Goal: Check status: Check status

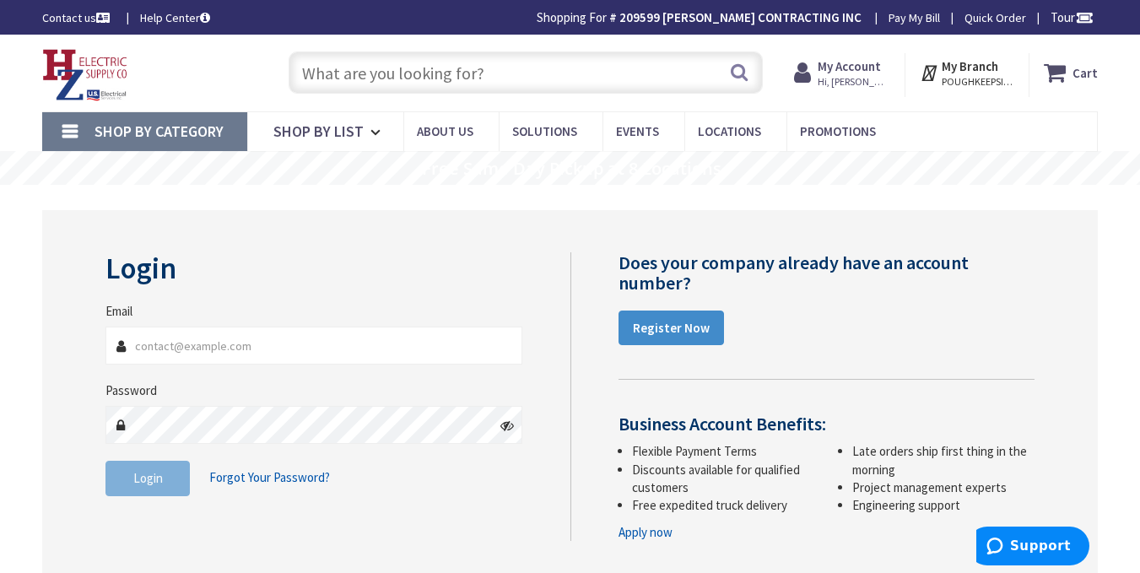
type input "[PERSON_NAME][EMAIL_ADDRESS][DOMAIN_NAME]"
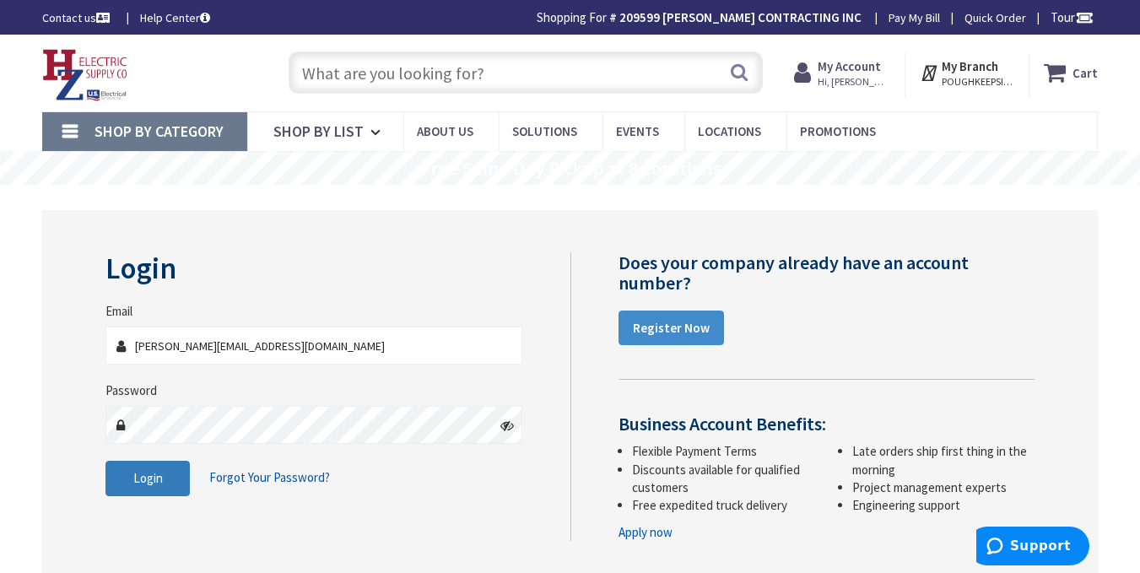
click at [149, 468] on button "Login" at bounding box center [147, 478] width 84 height 35
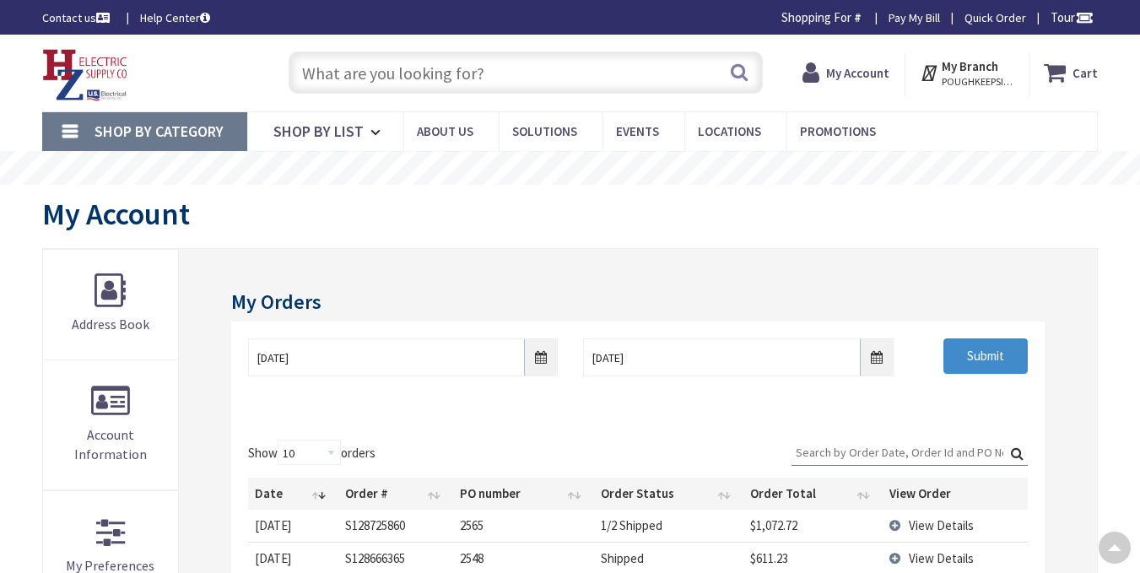
scroll to position [272, 0]
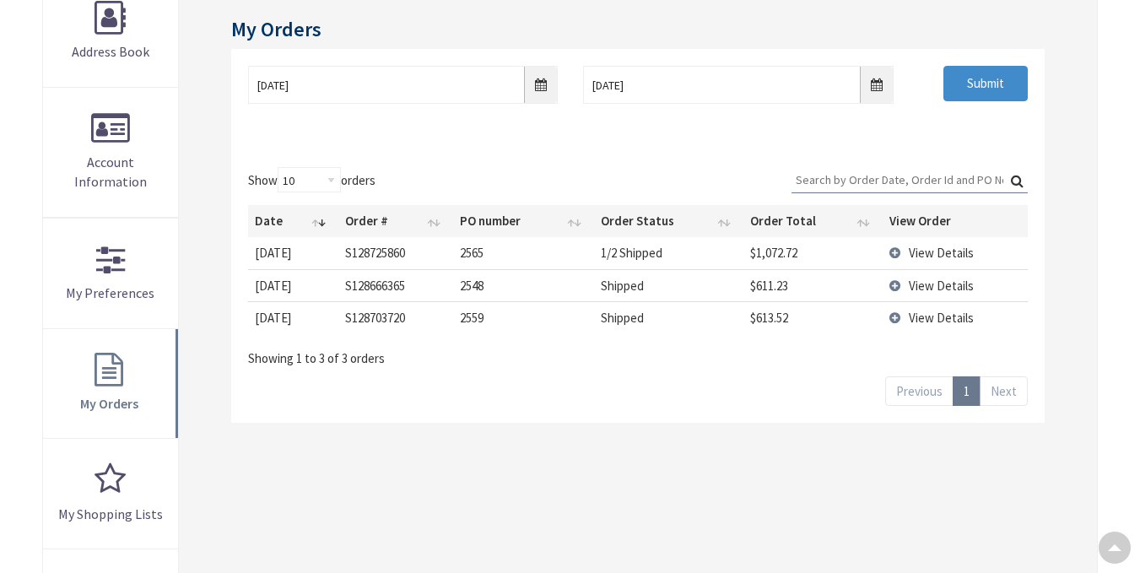
click at [909, 280] on span "View Details" at bounding box center [941, 286] width 65 height 16
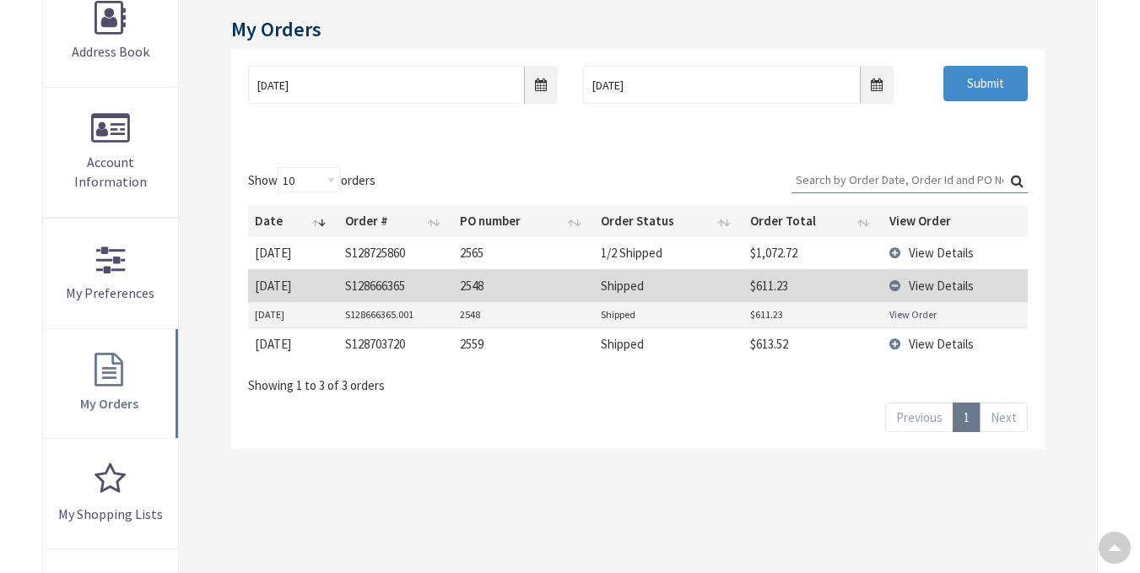
scroll to position [0, 0]
click at [902, 313] on link "View Order" at bounding box center [912, 314] width 47 height 14
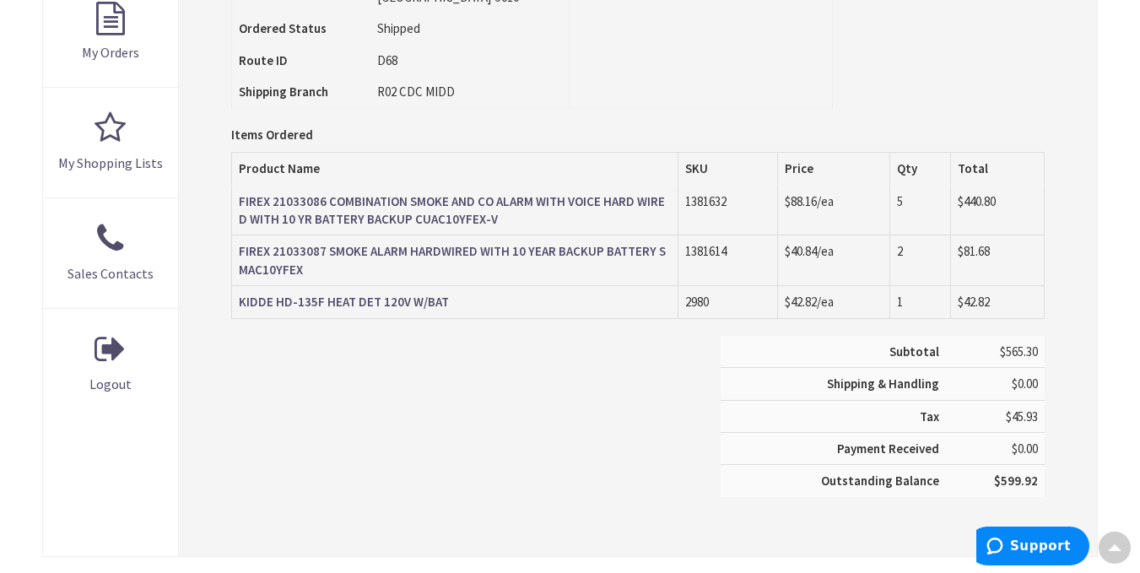
scroll to position [624, 0]
drag, startPoint x: 1004, startPoint y: 358, endPoint x: 1035, endPoint y: 357, distance: 31.2
click at [1035, 357] on span "$565.30" at bounding box center [1019, 350] width 38 height 16
copy span "565.30"
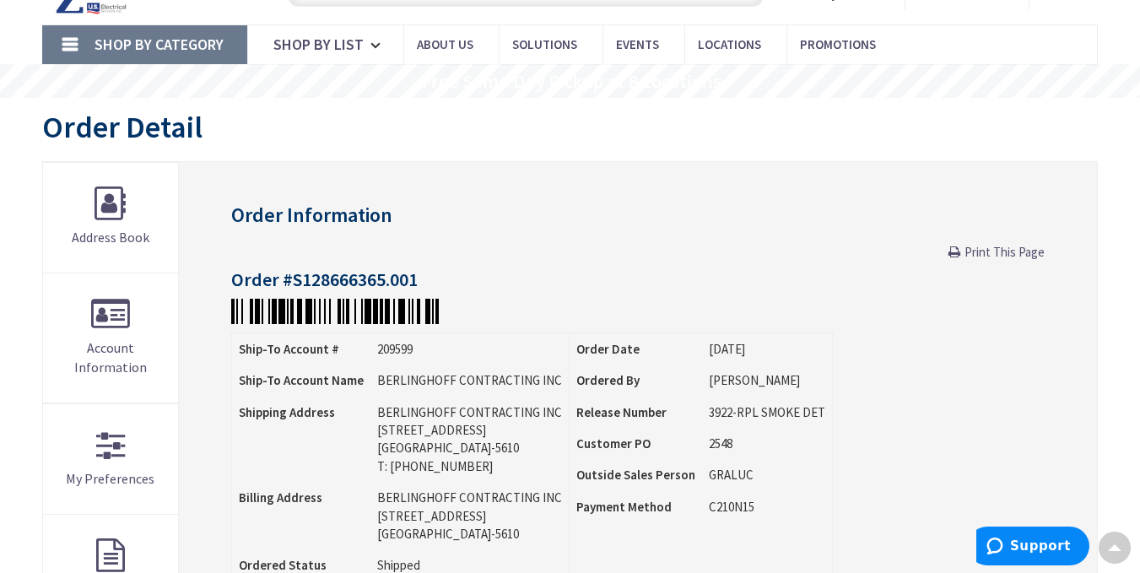
scroll to position [67, 0]
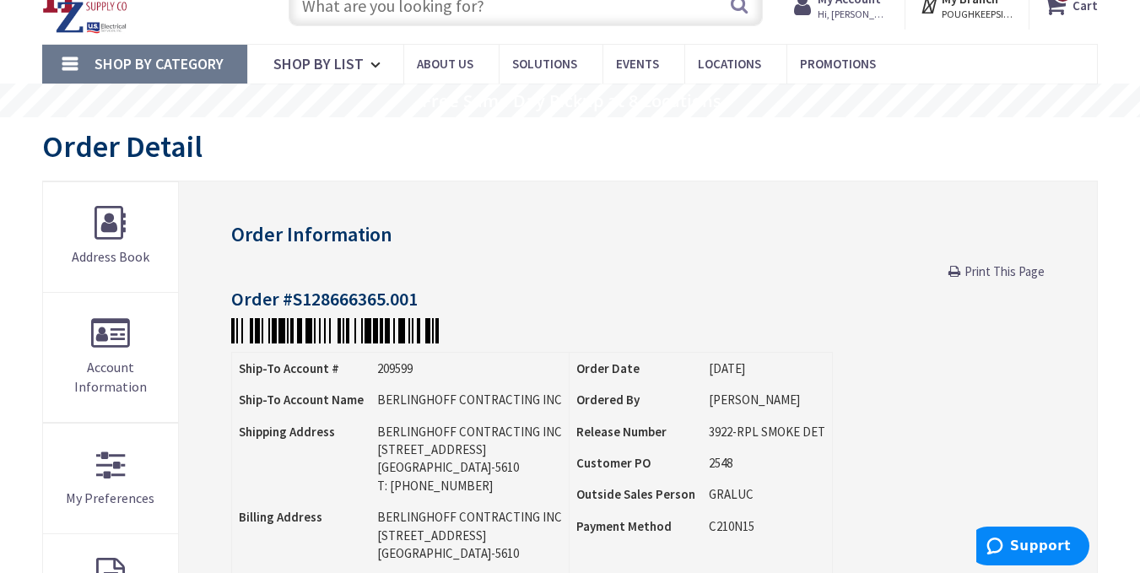
click at [990, 268] on span "Print This Page" at bounding box center [1004, 271] width 80 height 16
